Goal: Task Accomplishment & Management: Complete application form

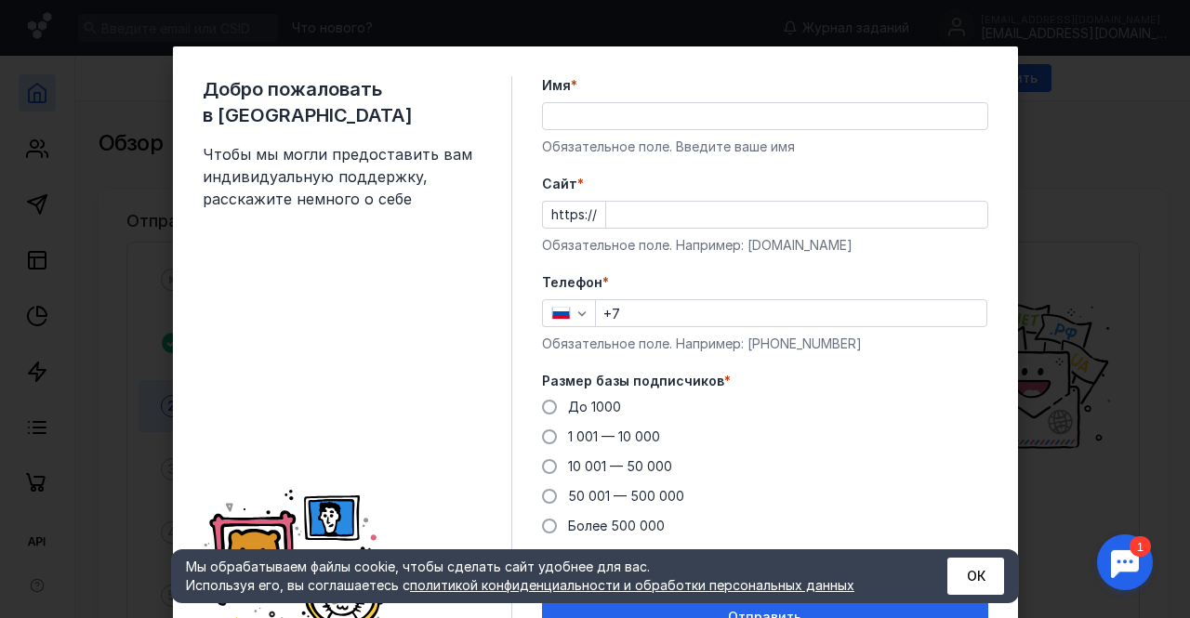
click at [662, 125] on input "Имя *" at bounding box center [765, 116] width 444 height 26
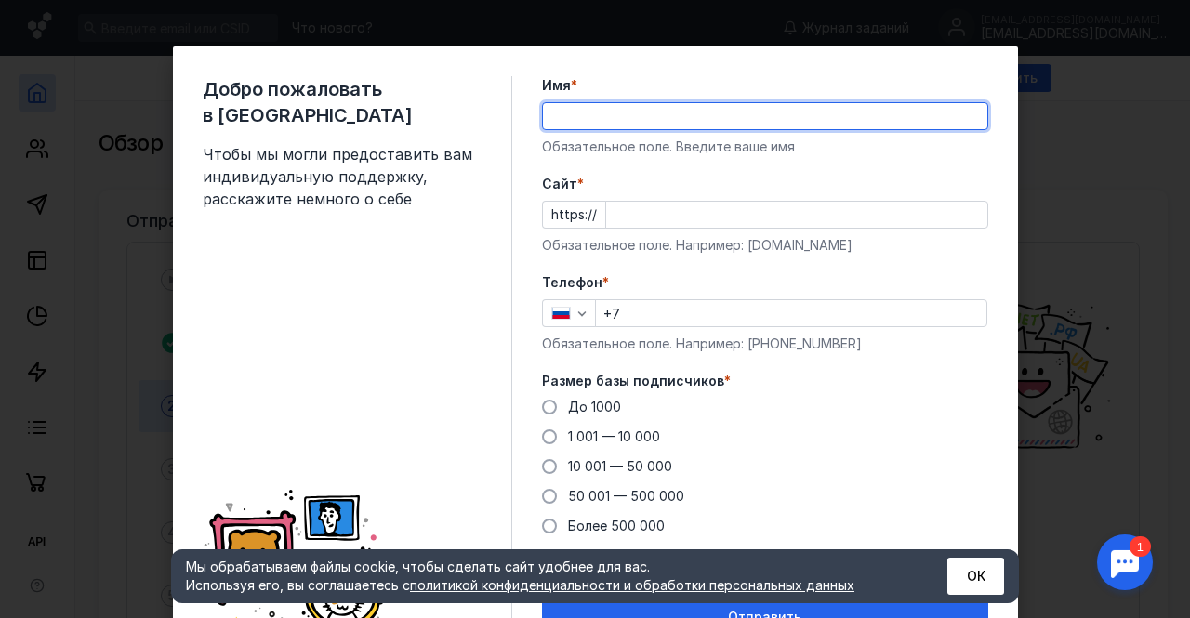
type input "[PERSON_NAME]"
click at [672, 211] on input "Cайт *" at bounding box center [796, 215] width 381 height 26
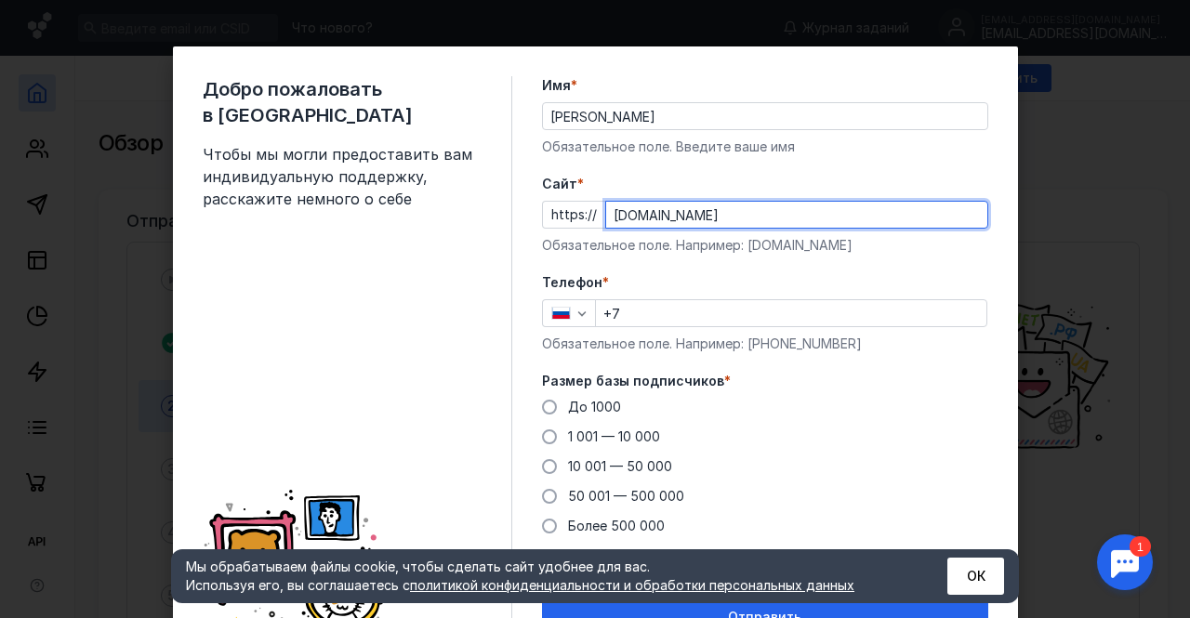
type input "[DOMAIN_NAME]"
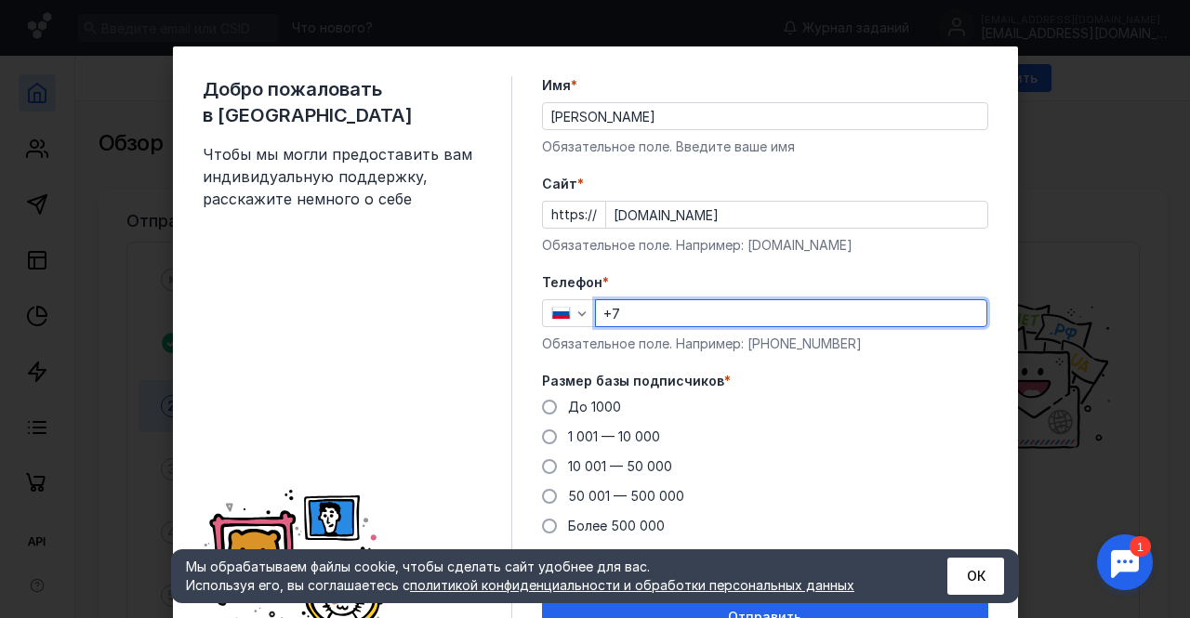
click at [689, 308] on input "+7" at bounding box center [791, 313] width 390 height 26
type input "[PHONE_NUMBER]"
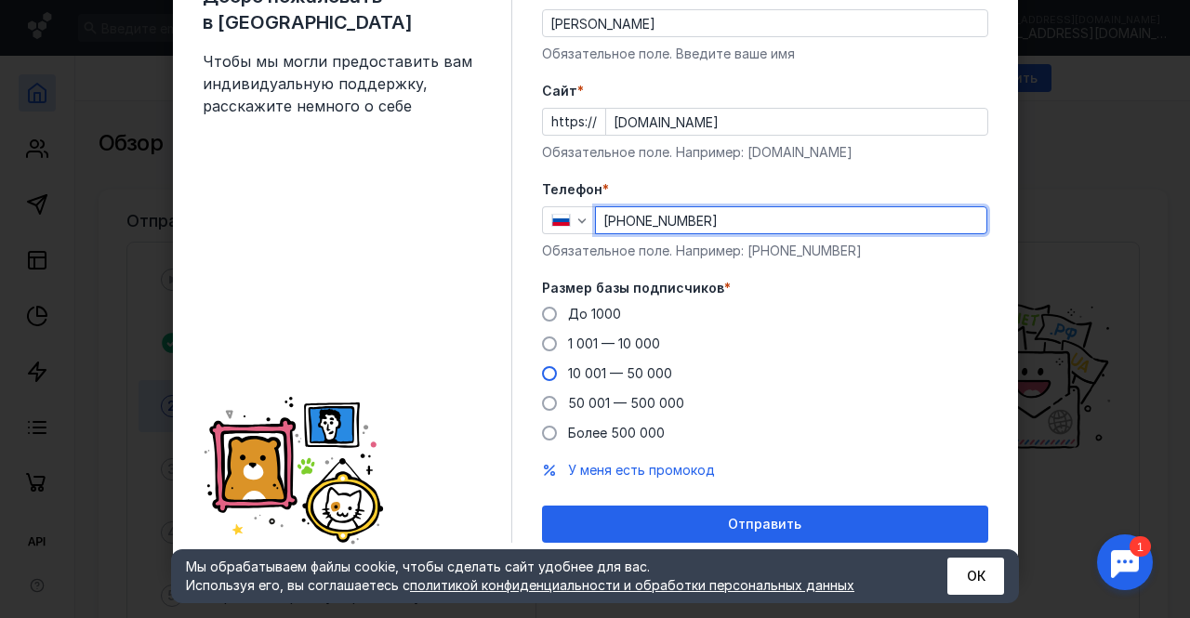
click at [632, 371] on span "10 001 — 50 000" at bounding box center [620, 373] width 104 height 16
click at [0, 0] on input "10 001 — 50 000" at bounding box center [0, 0] width 0 height 0
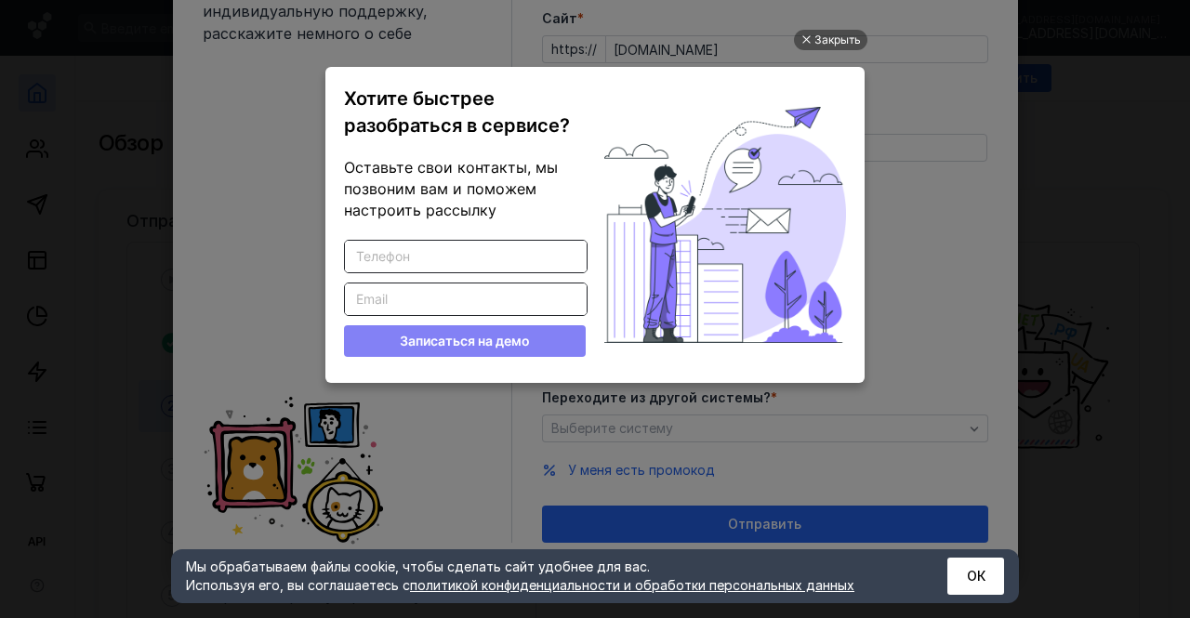
scroll to position [0, 0]
click at [833, 40] on div "Закрыть" at bounding box center [837, 40] width 46 height 20
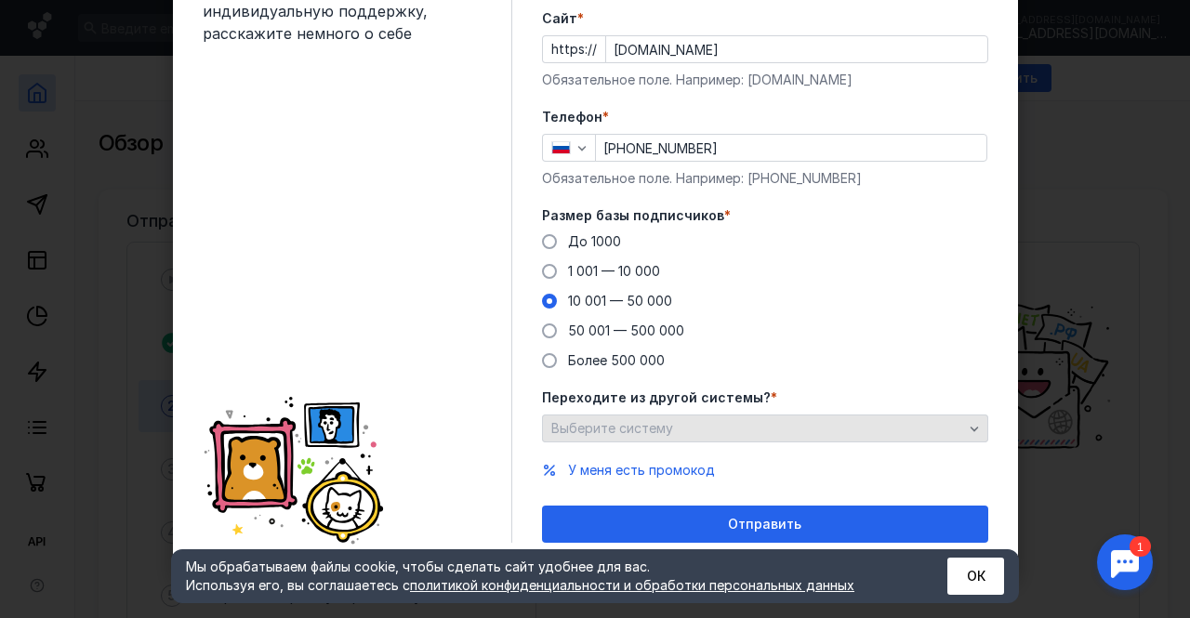
click at [978, 428] on div "Выберите систему" at bounding box center [765, 429] width 446 height 28
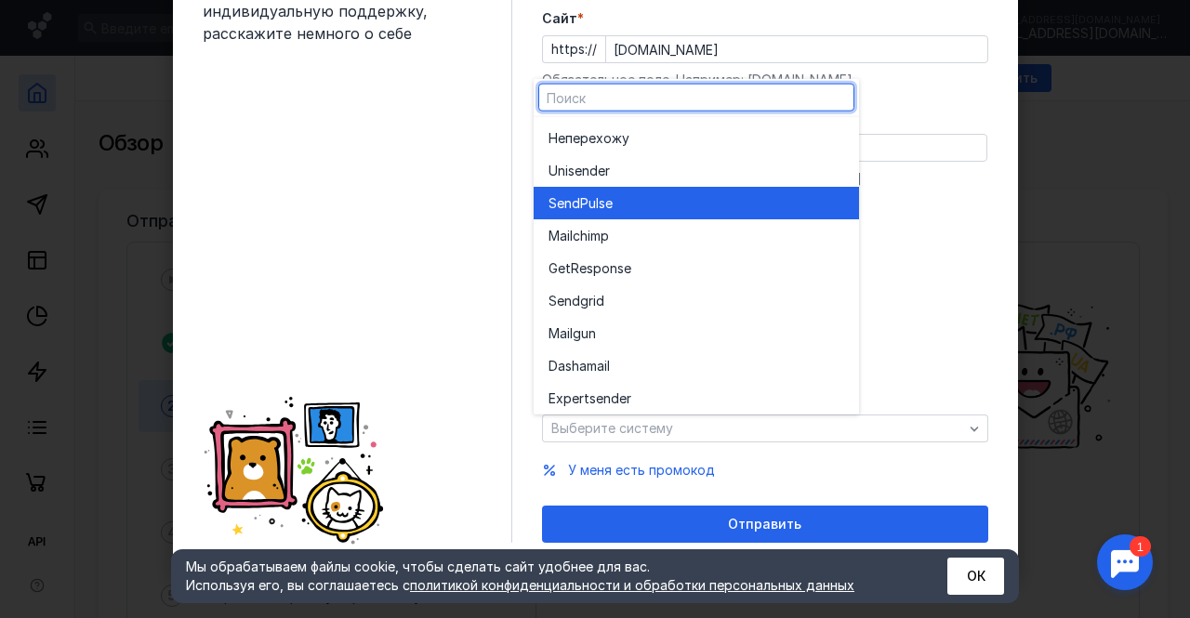
click at [688, 193] on div "SendPuls e" at bounding box center [696, 202] width 296 height 19
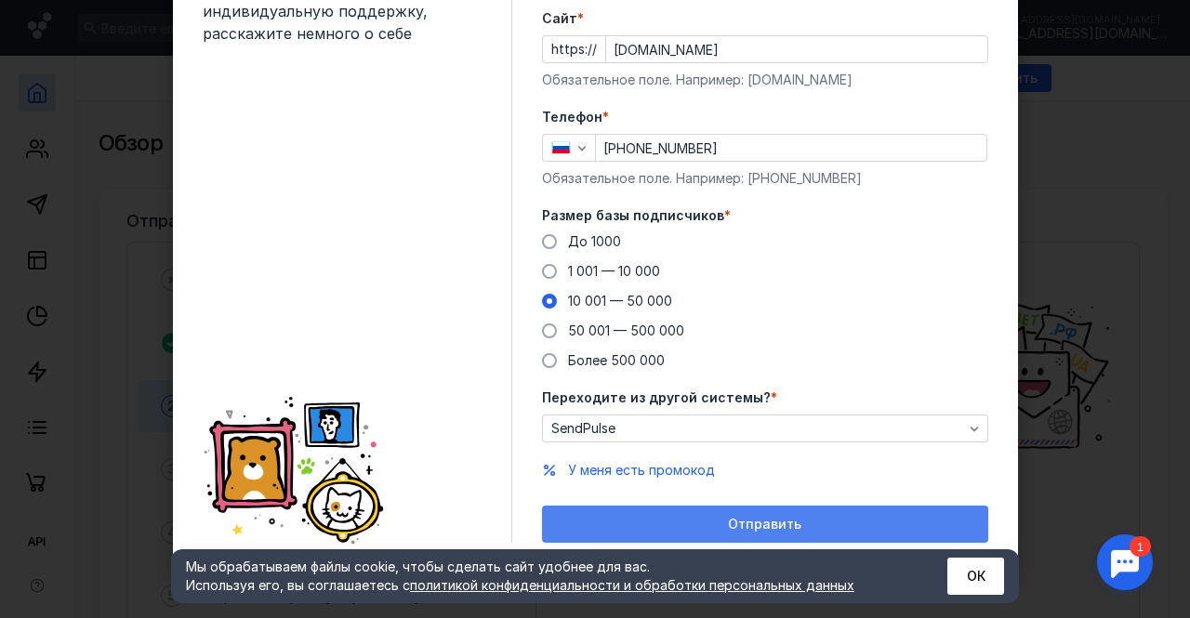
click at [790, 527] on span "Отправить" at bounding box center [764, 525] width 73 height 16
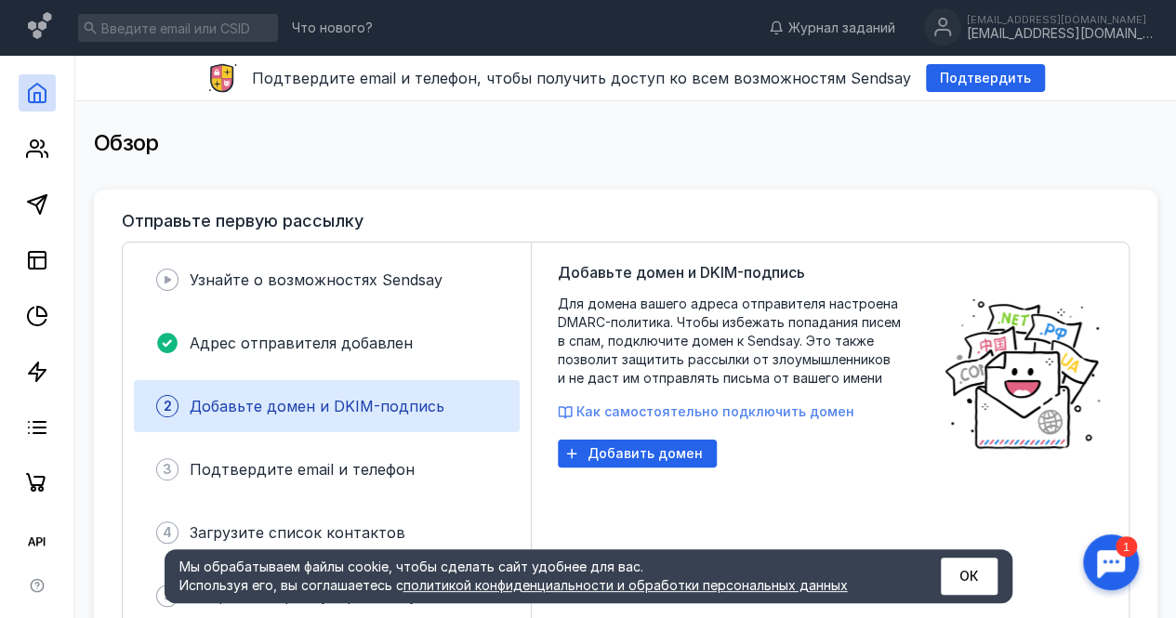
drag, startPoint x: 718, startPoint y: 412, endPoint x: 639, endPoint y: 410, distance: 79.0
click at [639, 410] on span "Как самостоятельно подключить домен" at bounding box center [715, 411] width 278 height 16
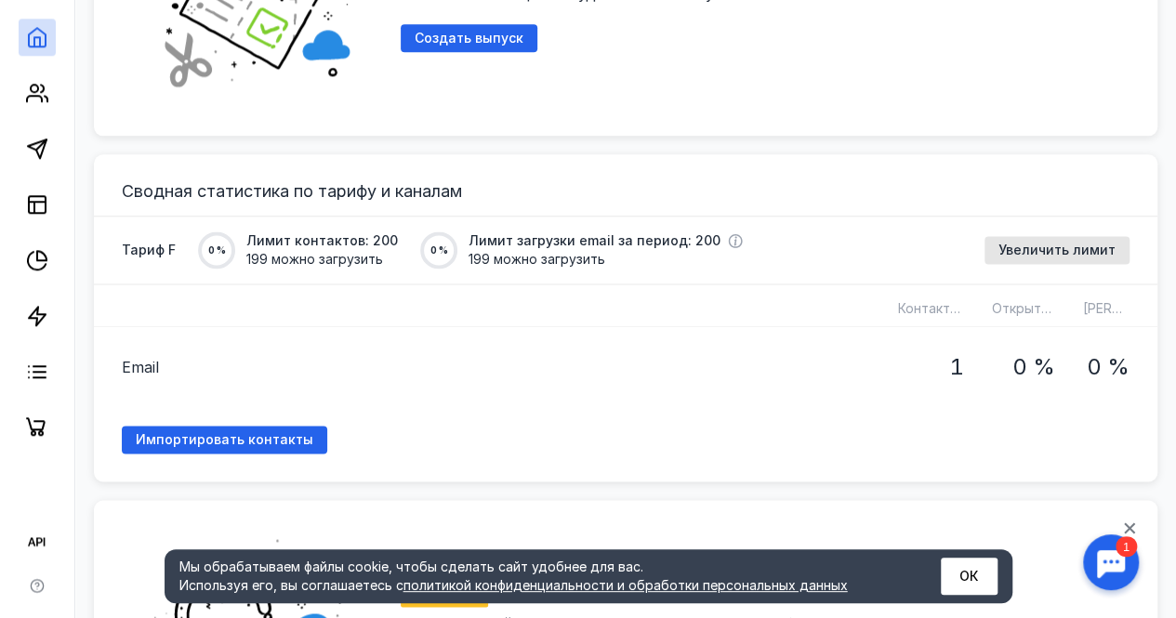
scroll to position [1115, 0]
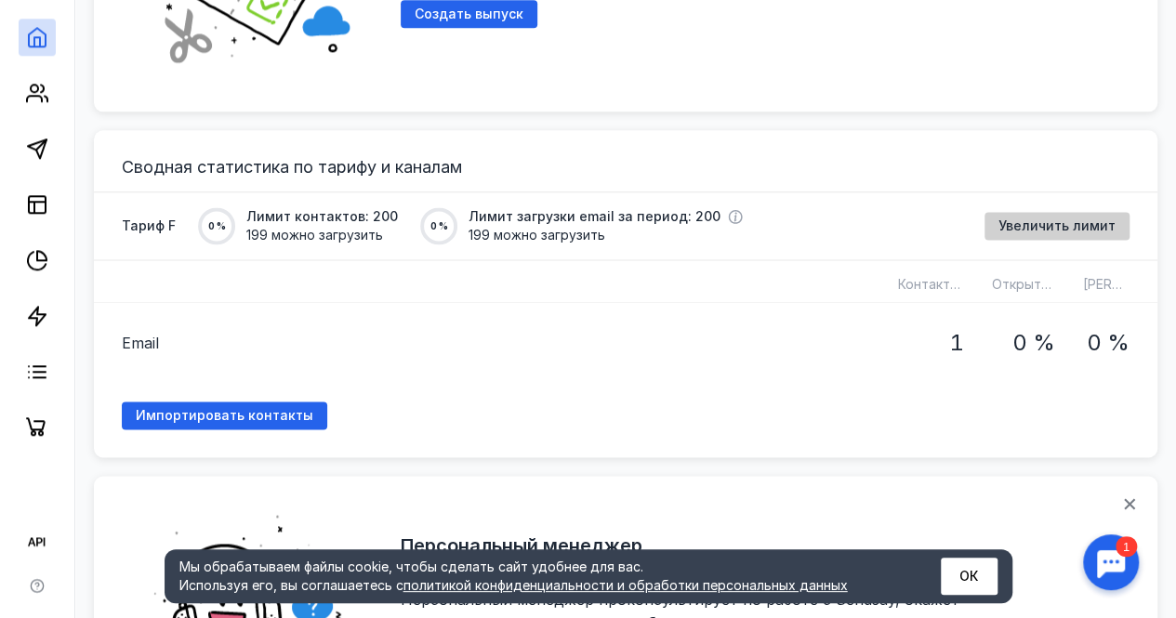
click at [1046, 226] on span "Увеличить лимит" at bounding box center [1056, 226] width 117 height 16
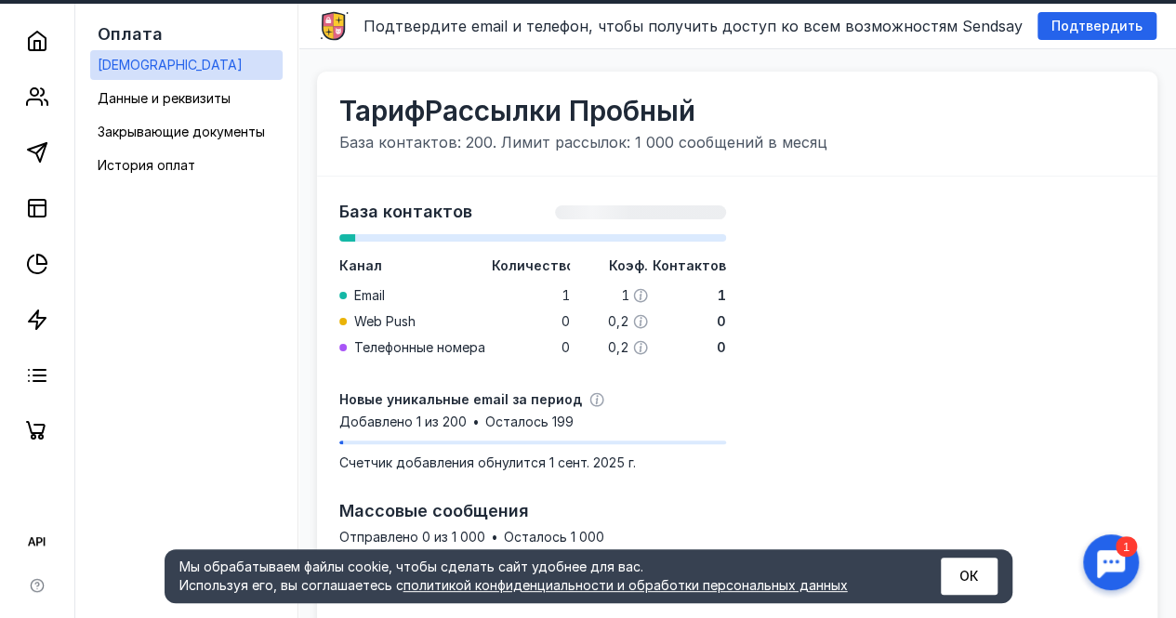
scroll to position [245, 0]
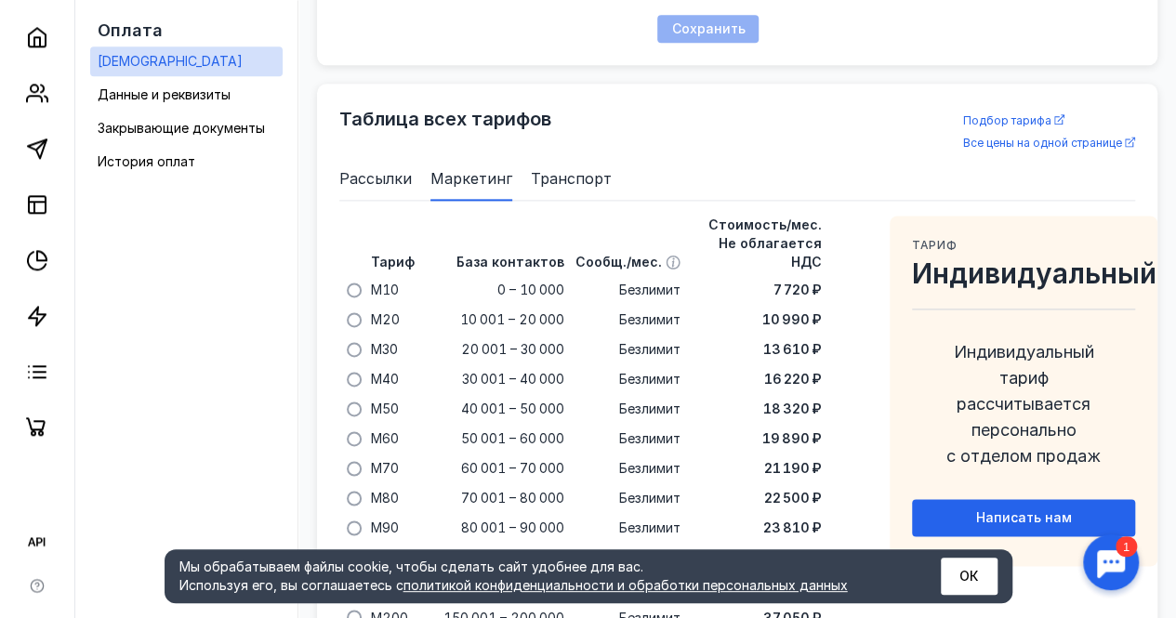
scroll to position [1243, 0]
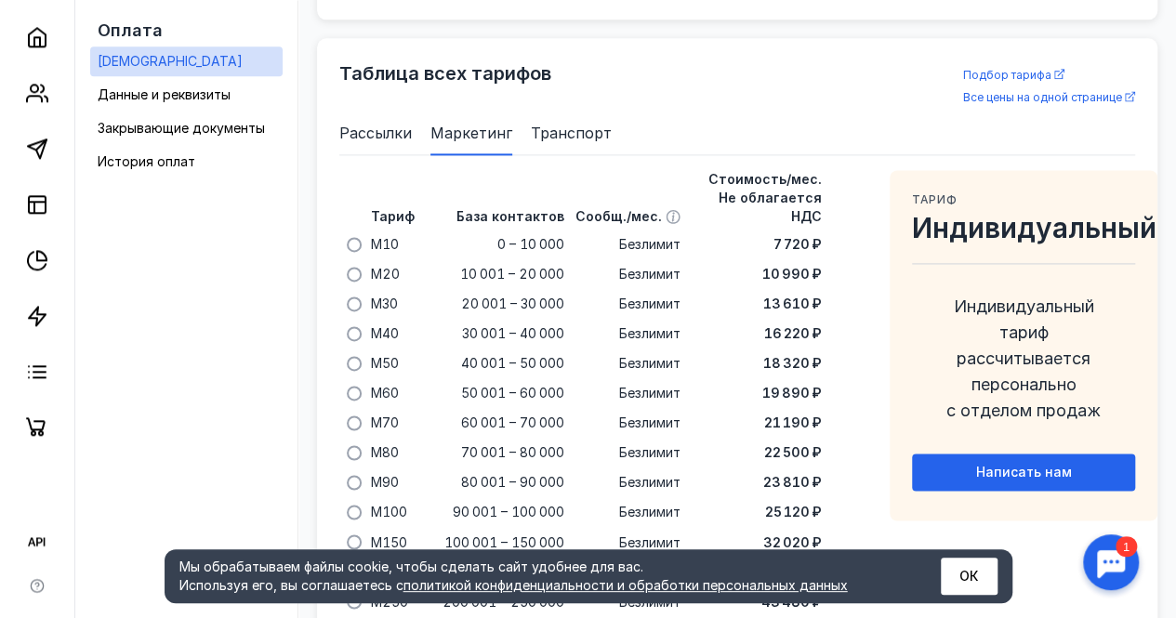
click at [373, 122] on span "Рассылки" at bounding box center [375, 133] width 72 height 22
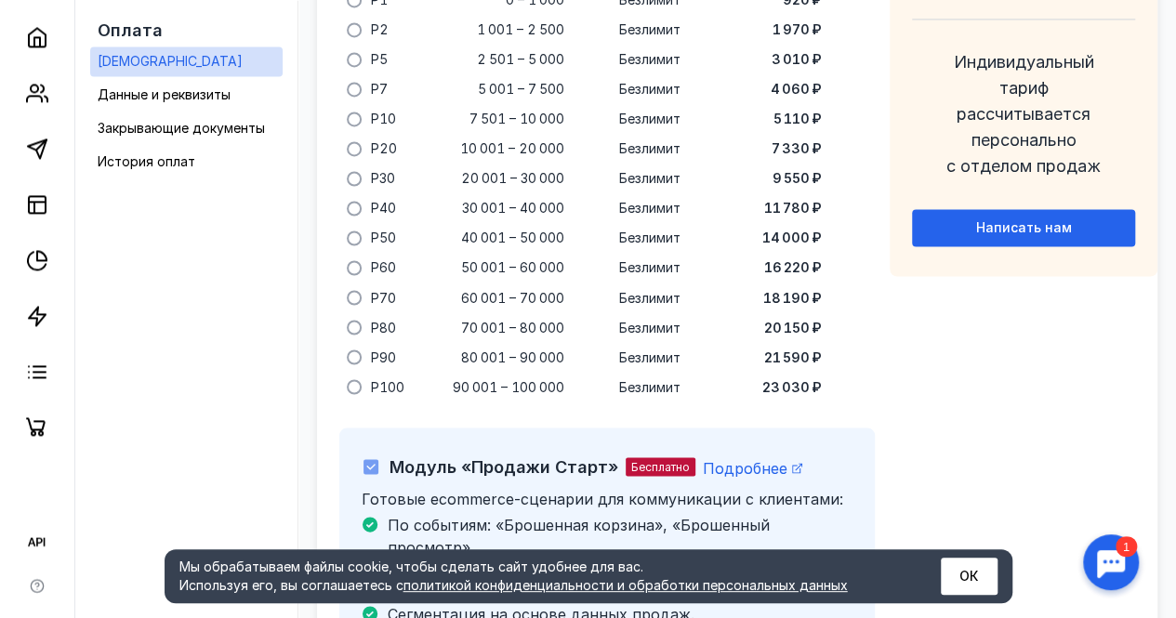
scroll to position [1394, 0]
